Goal: Transaction & Acquisition: Purchase product/service

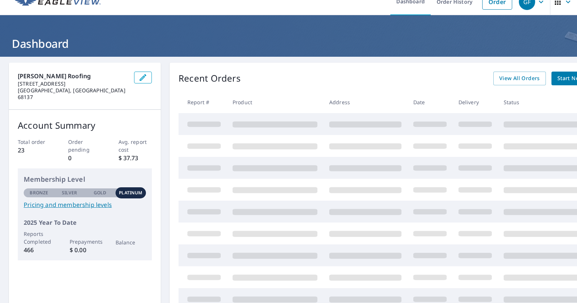
scroll to position [12, 0]
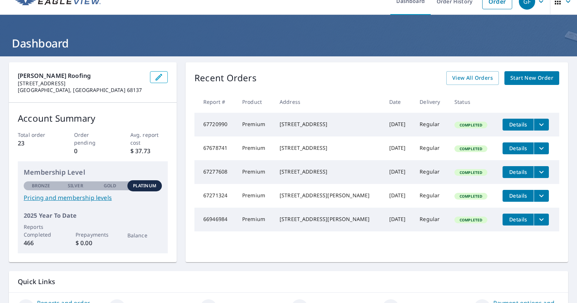
click at [527, 77] on span "Start New Order" at bounding box center [531, 77] width 43 height 9
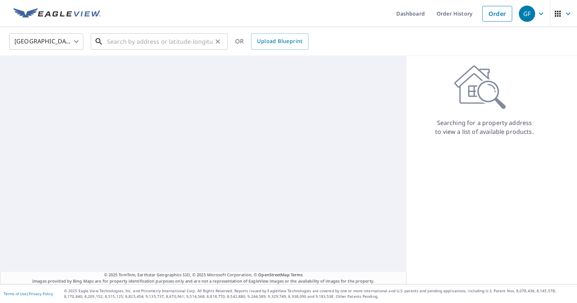
click at [175, 37] on input "text" at bounding box center [160, 41] width 106 height 21
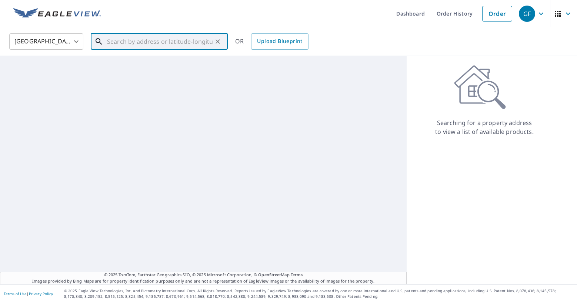
paste input "[STREET_ADDRESS]"
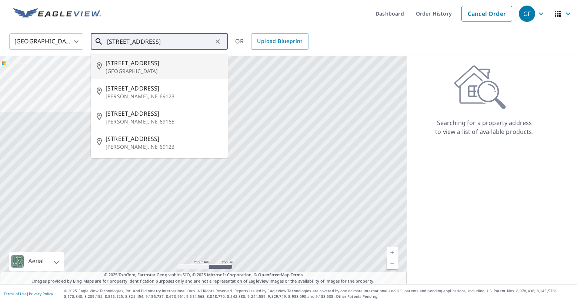
click at [163, 63] on span "[STREET_ADDRESS]" at bounding box center [164, 63] width 116 height 9
type input "[STREET_ADDRESS]"
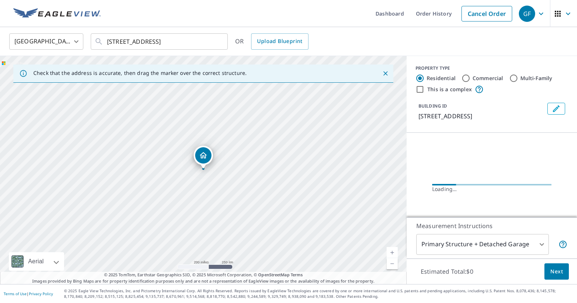
scroll to position [0, 0]
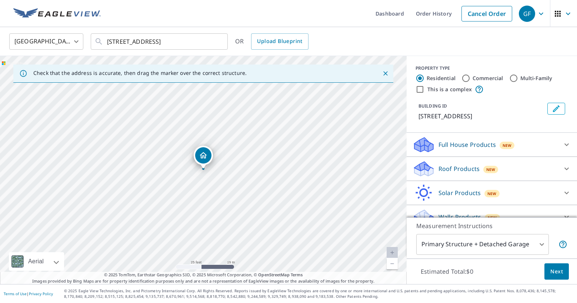
click at [474, 163] on div "Roof Products New" at bounding box center [485, 168] width 145 height 17
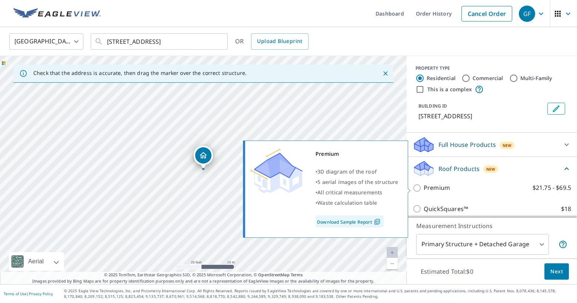
click at [425, 187] on p "Premium" at bounding box center [437, 187] width 26 height 9
click at [424, 187] on input "Premium $21.75 - $69.5" at bounding box center [418, 187] width 11 height 9
checkbox input "true"
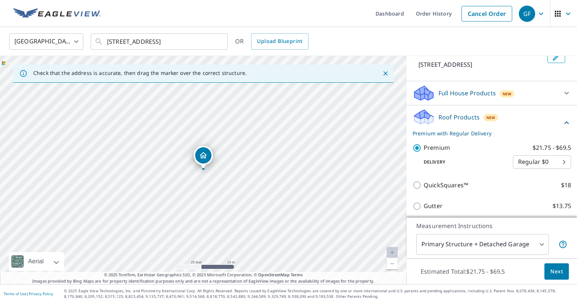
scroll to position [124, 0]
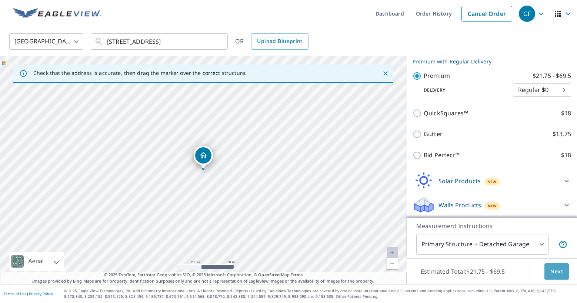
click at [558, 270] on span "Next" at bounding box center [556, 271] width 13 height 9
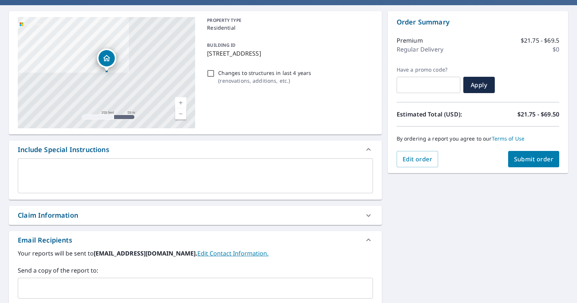
scroll to position [101, 0]
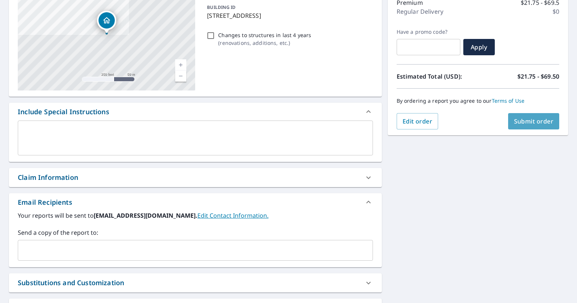
click at [518, 120] on span "Submit order" at bounding box center [534, 121] width 40 height 8
checkbox input "true"
